Goal: Task Accomplishment & Management: Manage account settings

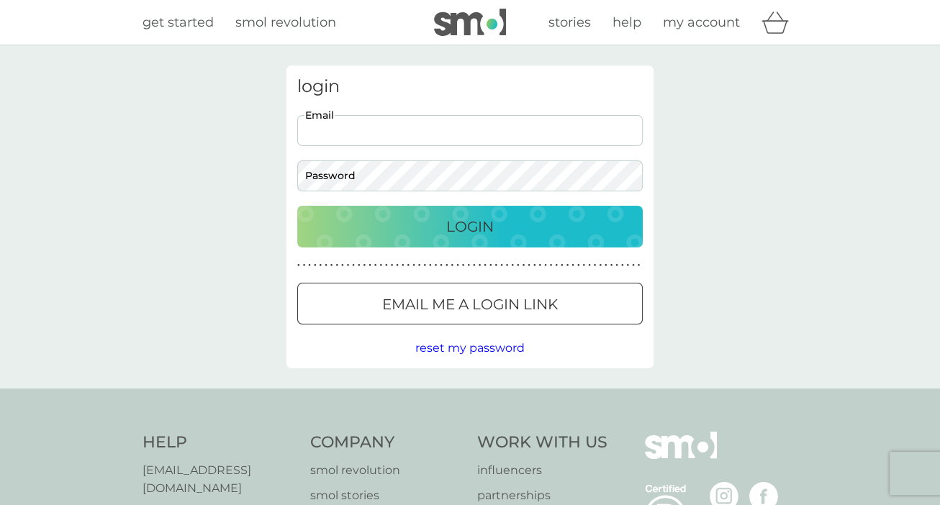
type input "[EMAIL_ADDRESS][DOMAIN_NAME]"
click at [467, 220] on p "Login" at bounding box center [469, 226] width 47 height 23
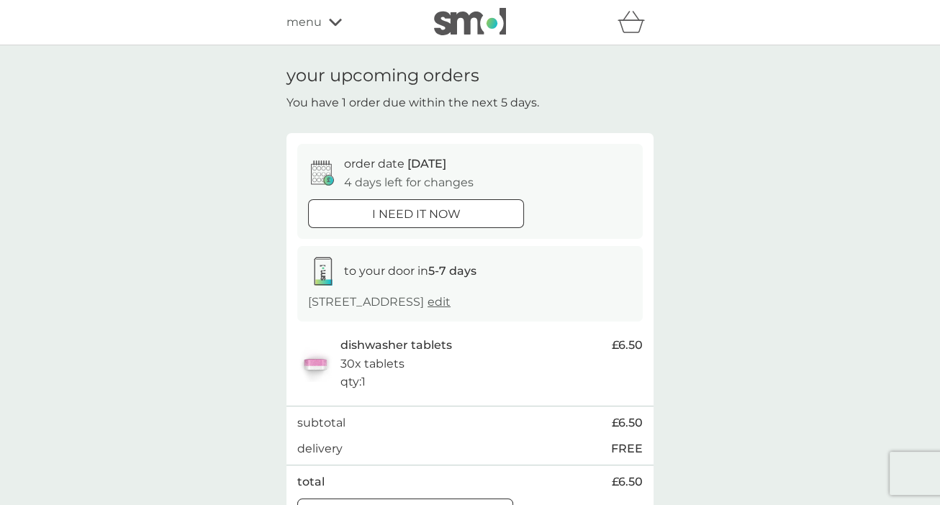
click at [336, 21] on icon at bounding box center [335, 22] width 13 height 9
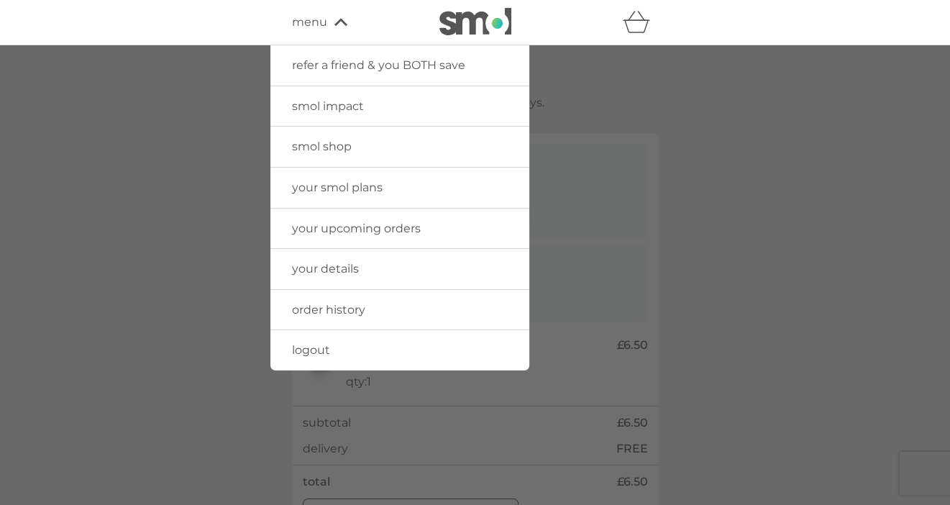
click at [323, 265] on span "your details" at bounding box center [325, 269] width 67 height 14
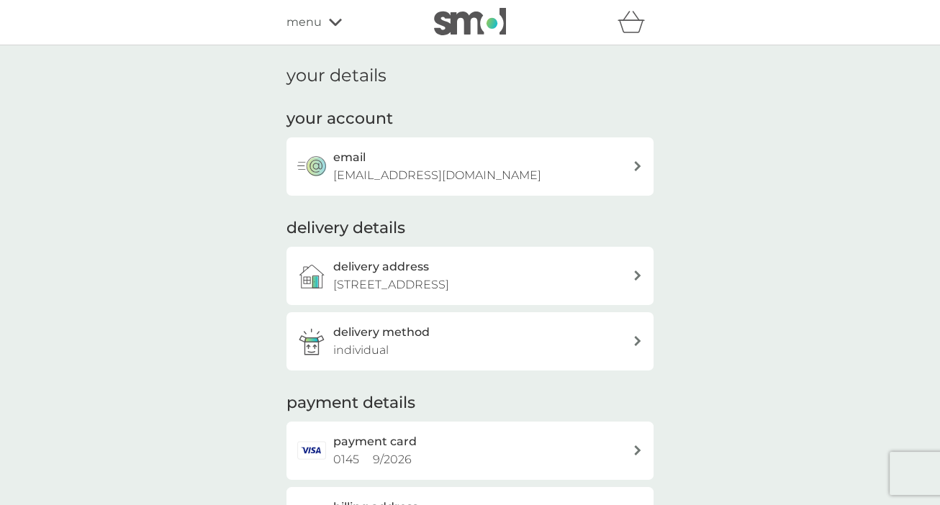
click at [312, 24] on span "menu" at bounding box center [303, 22] width 35 height 19
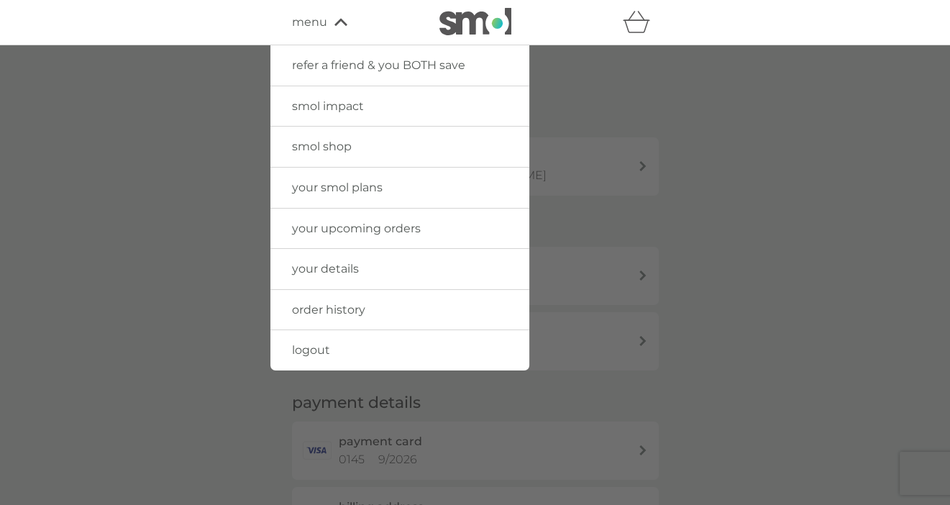
click at [304, 186] on span "your smol plans" at bounding box center [337, 188] width 91 height 14
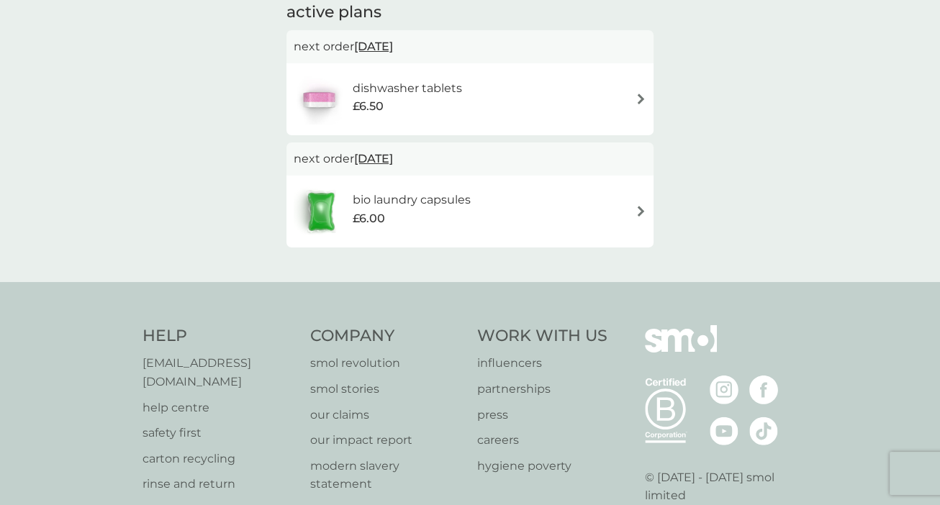
scroll to position [287, 0]
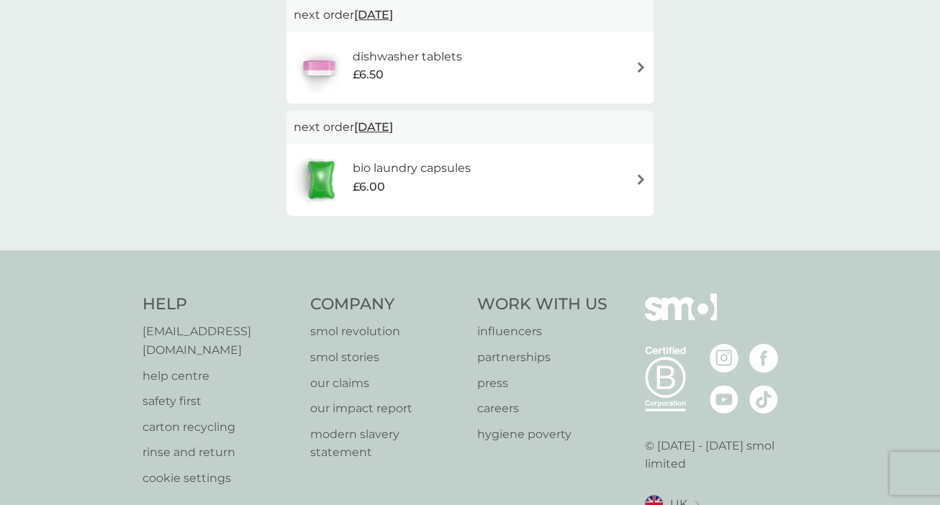
click at [639, 179] on img at bounding box center [640, 179] width 11 height 11
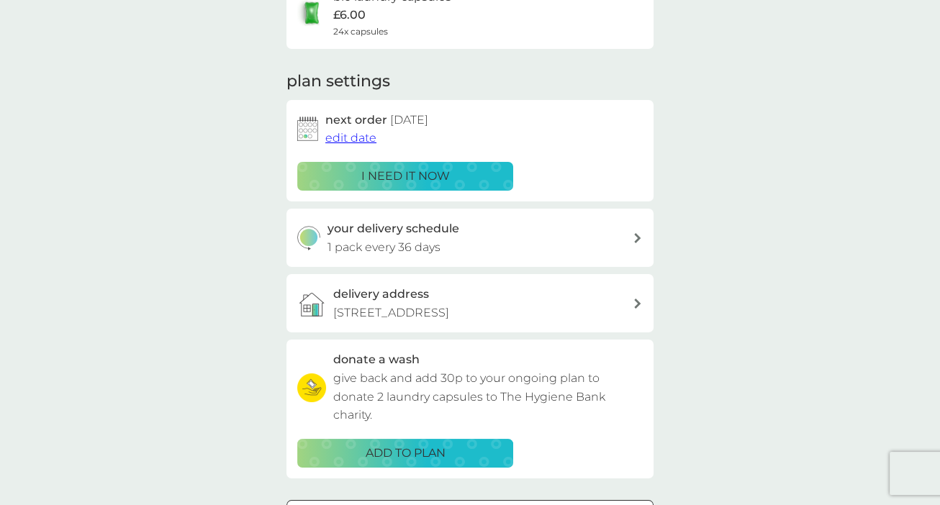
scroll to position [216, 0]
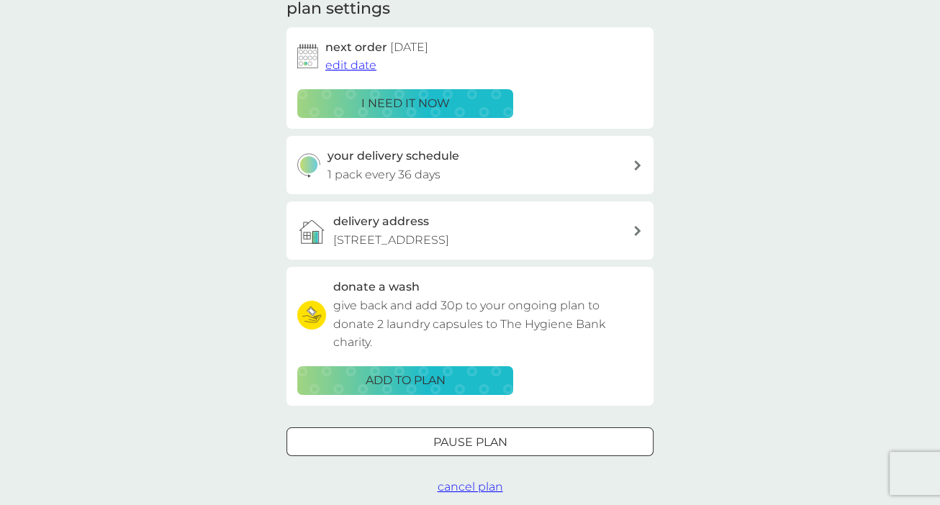
click at [635, 163] on icon at bounding box center [637, 165] width 7 height 10
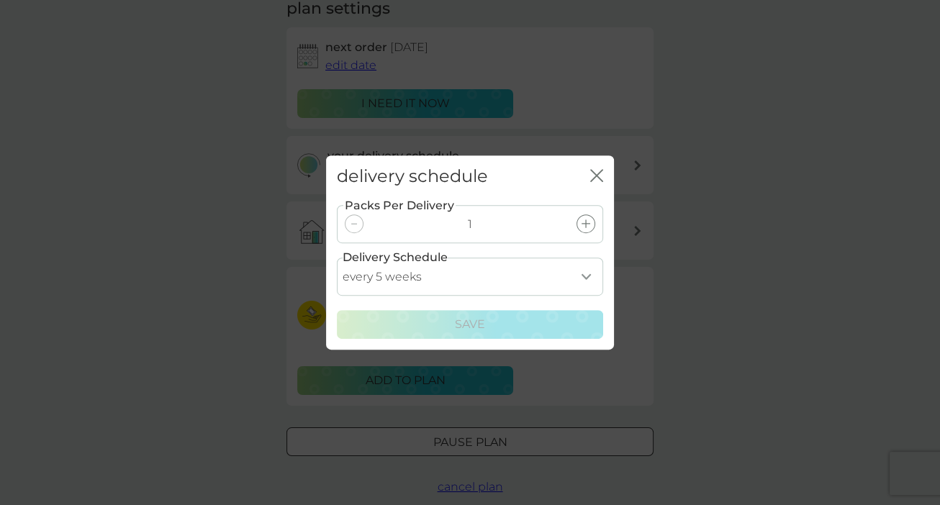
click at [584, 276] on select "every 1 week every 2 weeks every 3 weeks every 4 weeks every 5 weeks every 6 we…" at bounding box center [470, 277] width 266 height 38
select select "49"
click at [337, 258] on select "every 1 week every 2 weeks every 3 weeks every 4 weeks every 5 weeks every 6 we…" at bounding box center [470, 277] width 266 height 38
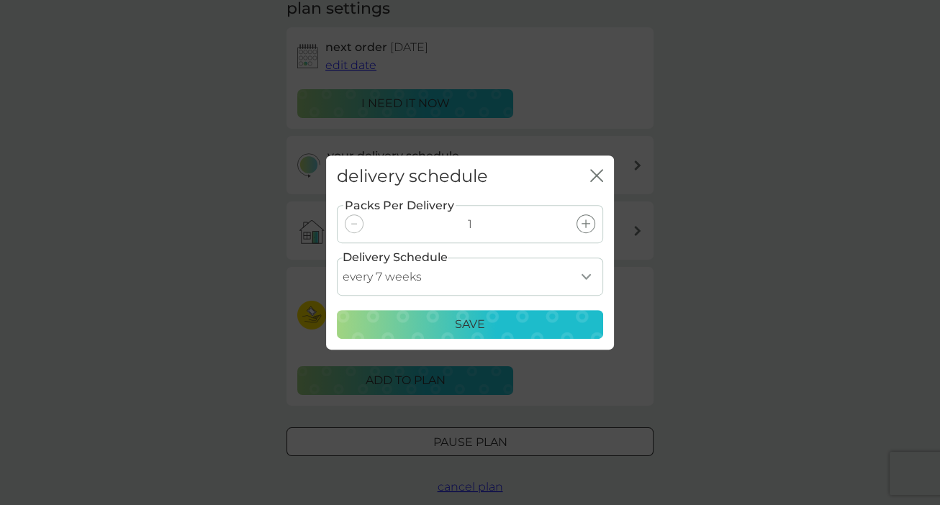
click at [483, 321] on p "Save" at bounding box center [470, 324] width 30 height 19
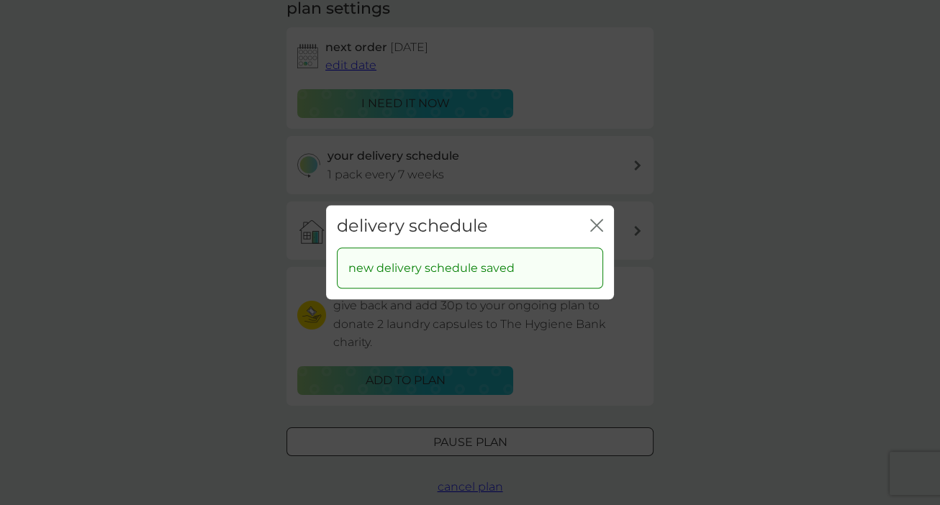
click at [594, 224] on icon "close" at bounding box center [596, 225] width 13 height 13
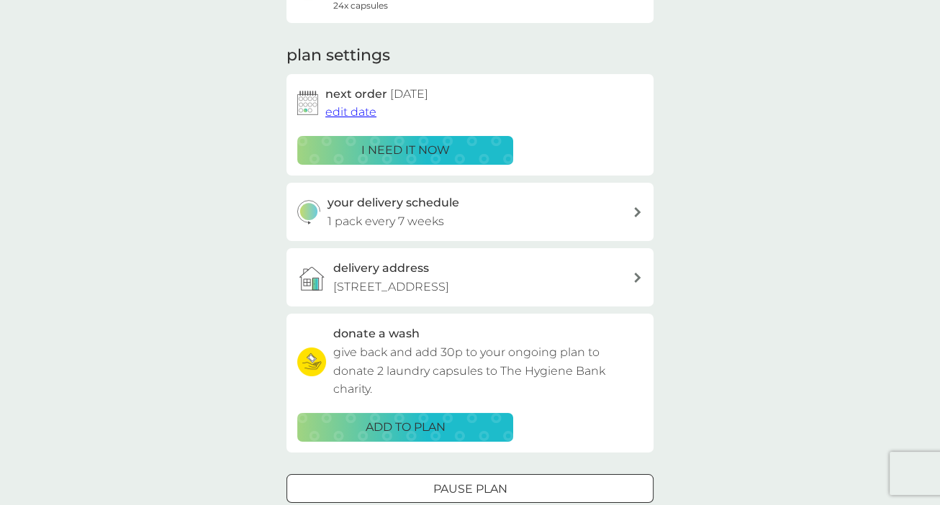
scroll to position [143, 0]
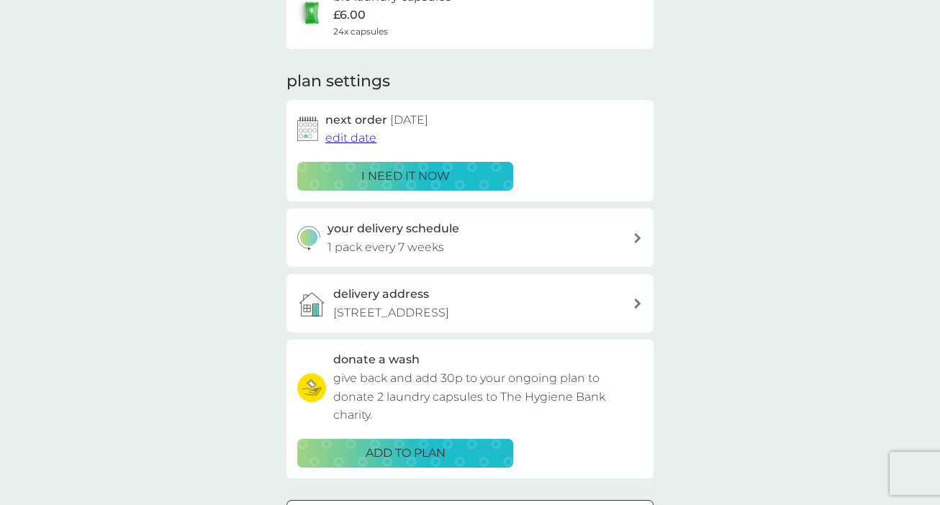
click at [360, 139] on span "edit date" at bounding box center [350, 138] width 51 height 14
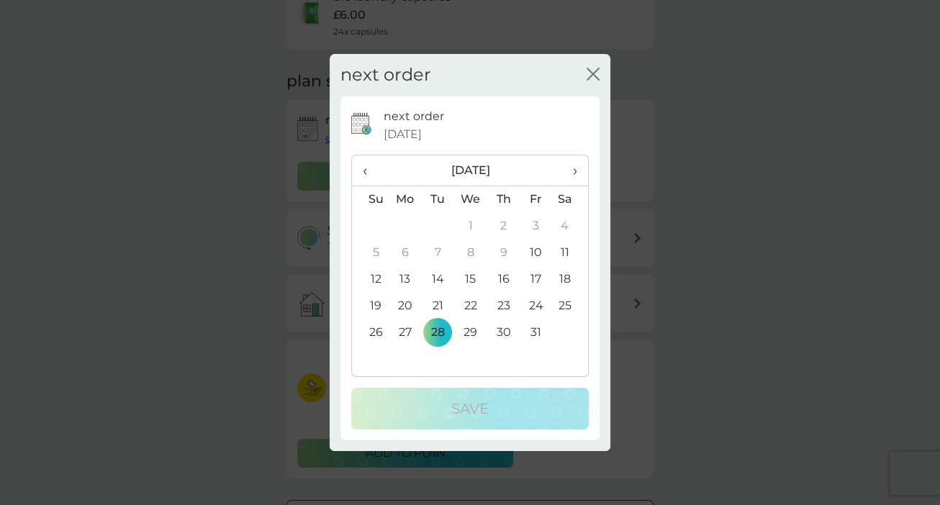
click at [571, 168] on span "›" at bounding box center [570, 170] width 14 height 30
click at [437, 278] on td "11" at bounding box center [438, 279] width 32 height 27
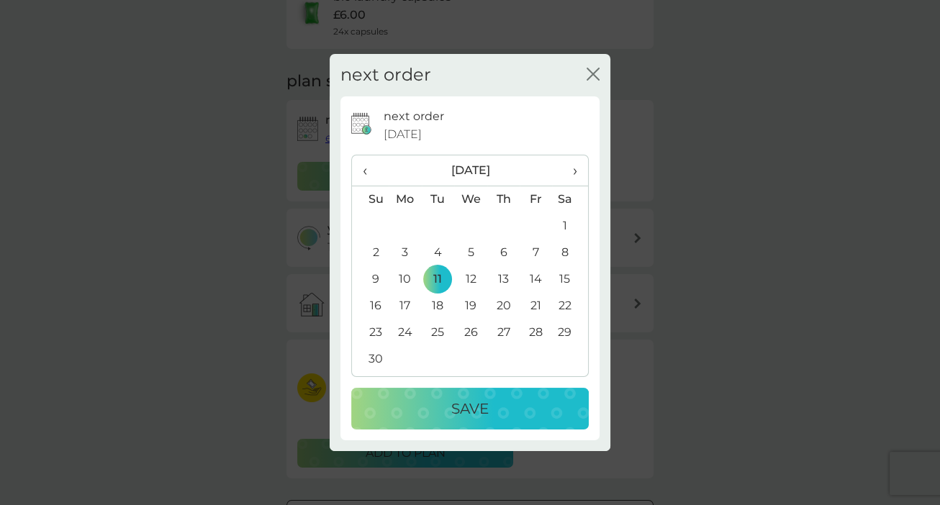
click at [473, 399] on p "Save" at bounding box center [469, 408] width 37 height 23
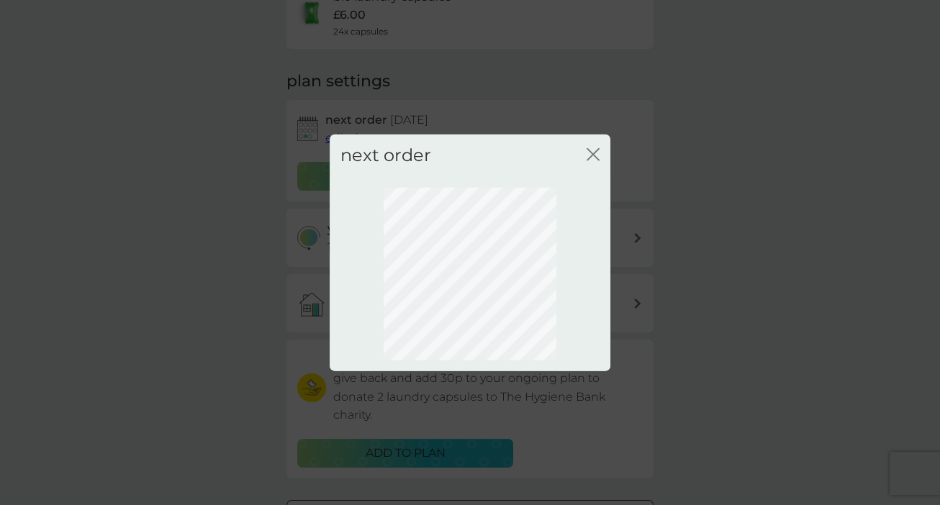
scroll to position [99, 0]
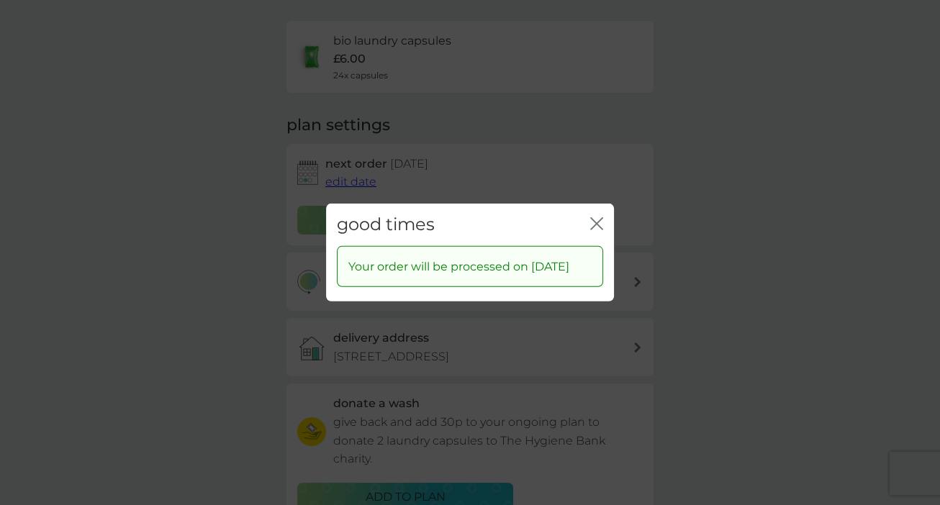
click at [594, 217] on icon "close" at bounding box center [596, 223] width 13 height 13
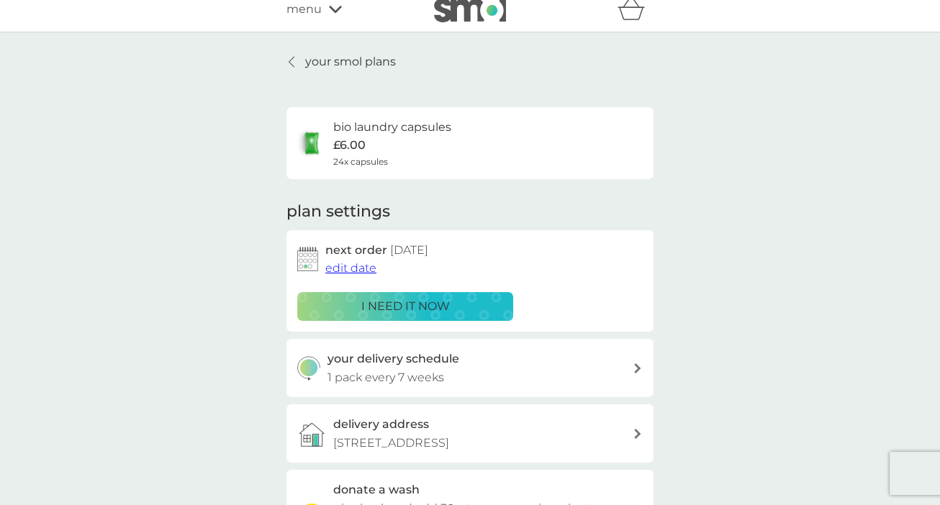
scroll to position [0, 0]
